Goal: Task Accomplishment & Management: Manage account settings

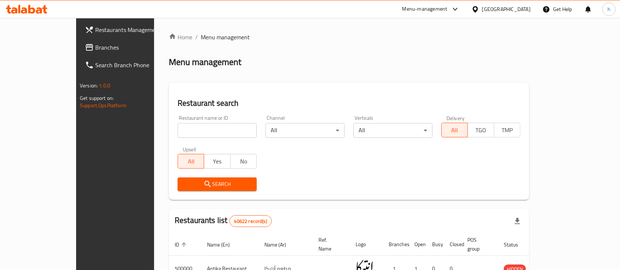
click at [447, 9] on div "Menu-management" at bounding box center [424, 9] width 45 height 9
click at [406, 61] on div "Restaurant-Management" at bounding box center [420, 64] width 58 height 8
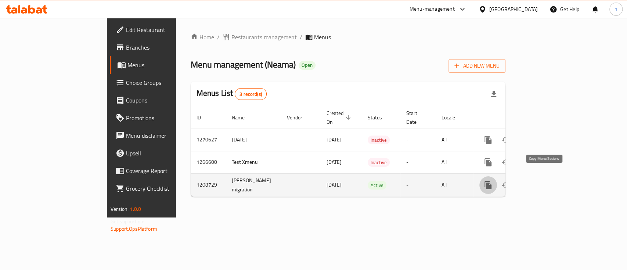
click at [492, 181] on icon "more" at bounding box center [488, 185] width 7 height 8
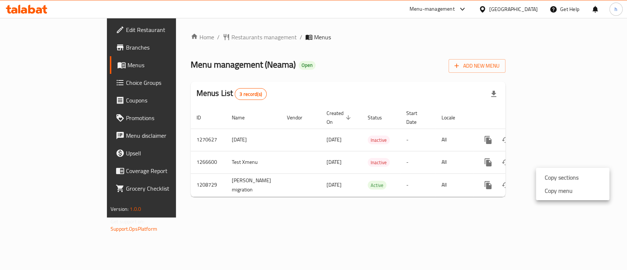
click at [557, 0] on div at bounding box center [313, 0] width 627 height 0
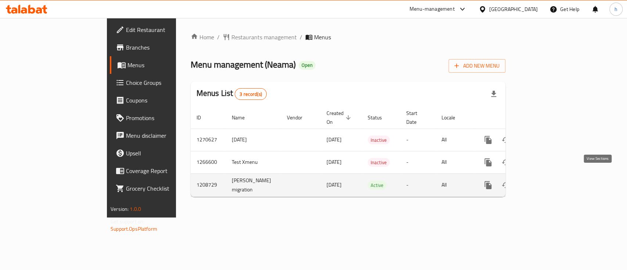
click at [546, 181] on icon "enhanced table" at bounding box center [541, 185] width 9 height 9
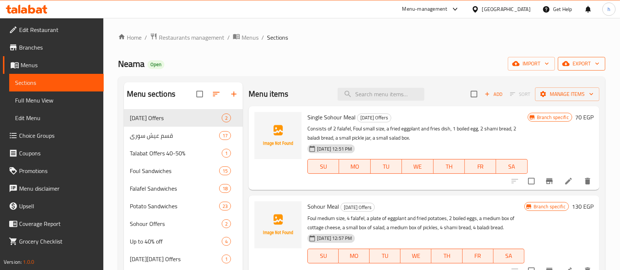
click at [574, 65] on span "export" at bounding box center [581, 63] width 36 height 9
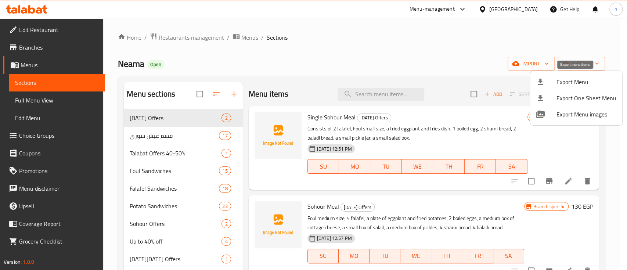
click at [608, 82] on span "Export Menu" at bounding box center [587, 82] width 60 height 9
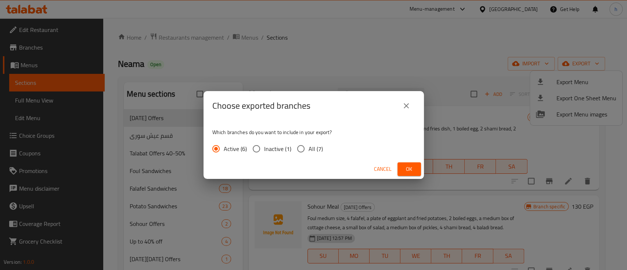
click at [323, 147] on div "Active (6) Inactive (1) All (7)" at bounding box center [270, 148] width 116 height 15
click at [313, 149] on span "All (7)" at bounding box center [316, 148] width 14 height 9
click at [309, 149] on input "All (7)" at bounding box center [300, 148] width 15 height 15
radio input "true"
click at [412, 168] on span "Ok" at bounding box center [409, 169] width 12 height 9
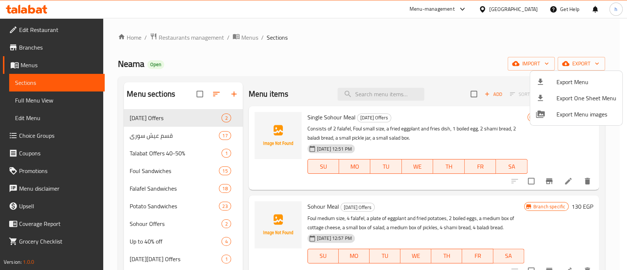
click at [49, 35] on div at bounding box center [313, 135] width 627 height 270
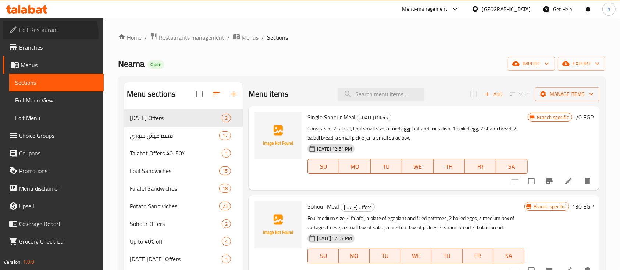
click at [49, 34] on span "Edit Restaurant" at bounding box center [58, 29] width 79 height 9
